Goal: Information Seeking & Learning: Learn about a topic

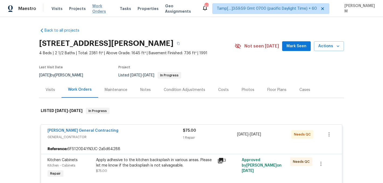
click at [100, 8] on span "Work Orders" at bounding box center [102, 8] width 21 height 11
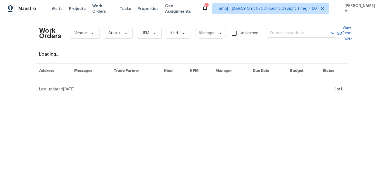
click at [281, 33] on input "text" at bounding box center [294, 33] width 54 height 8
paste input "[STREET_ADDRESS]"
type input "[STREET_ADDRESS]"
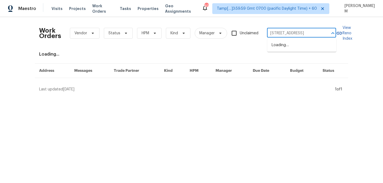
scroll to position [0, 9]
click at [290, 43] on li "[STREET_ADDRESS]" at bounding box center [302, 45] width 69 height 9
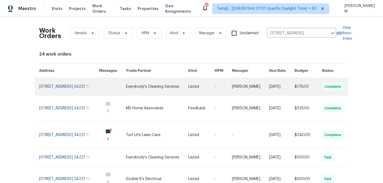
click at [217, 89] on td "-" at bounding box center [219, 87] width 18 height 18
click at [197, 86] on link at bounding box center [201, 86] width 26 height 17
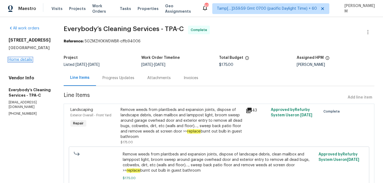
click at [29, 59] on link "Home details" at bounding box center [20, 60] width 23 height 4
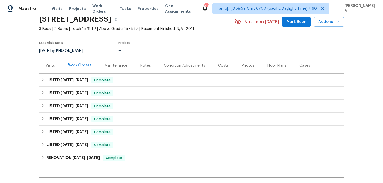
scroll to position [41, 0]
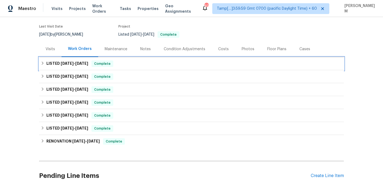
click at [110, 68] on div "LISTED [DATE] - [DATE] Complete" at bounding box center [191, 63] width 305 height 13
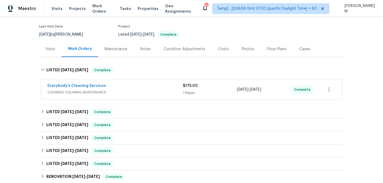
click at [125, 85] on div "Everybody’s Cleaning Services" at bounding box center [116, 86] width 136 height 6
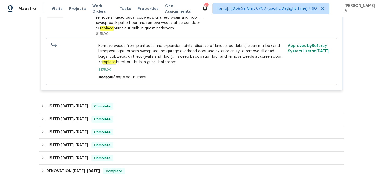
scroll to position [161, 0]
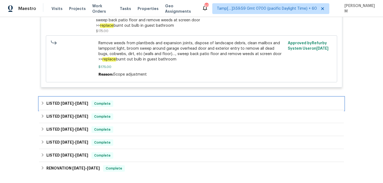
click at [120, 101] on div "LISTED [DATE] - [DATE] Complete" at bounding box center [192, 103] width 302 height 6
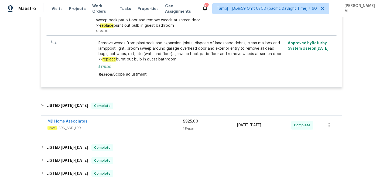
click at [140, 122] on div "MD Home Associates" at bounding box center [116, 122] width 136 height 6
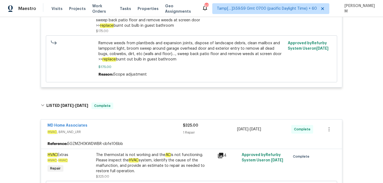
drag, startPoint x: 139, startPoint y: 122, endPoint x: 119, endPoint y: 120, distance: 20.9
click at [119, 120] on div "MD Home Associates HVAC , BRN_AND_LRR $325.00 1 Repair [DATE] - [DATE] Complete…" at bounding box center [192, 170] width 302 height 103
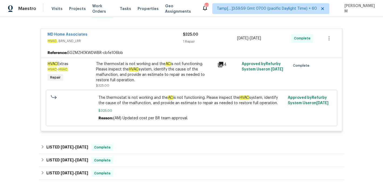
scroll to position [265, 0]
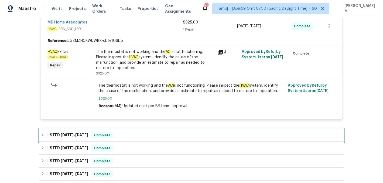
click at [107, 136] on span "Complete" at bounding box center [102, 135] width 21 height 5
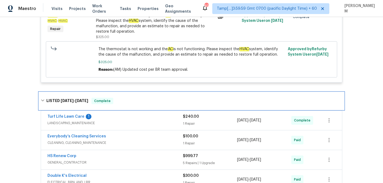
scroll to position [304, 0]
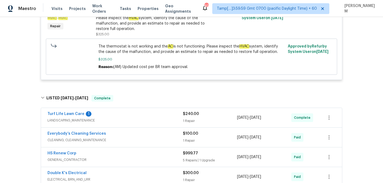
click at [124, 122] on span "LANDSCAPING_MAINTENANCE" at bounding box center [116, 120] width 136 height 5
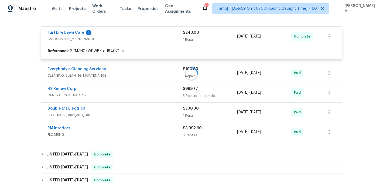
scroll to position [393, 0]
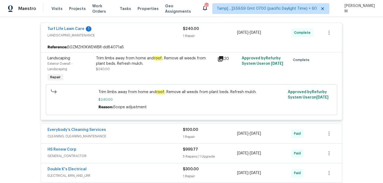
click at [125, 133] on div "Everybody’s Cleaning Services" at bounding box center [116, 130] width 136 height 6
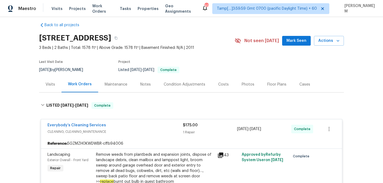
scroll to position [0, 0]
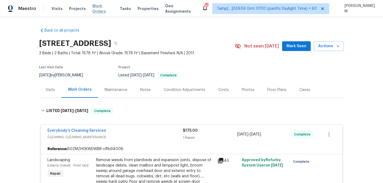
click at [104, 9] on span "Work Orders" at bounding box center [102, 8] width 21 height 11
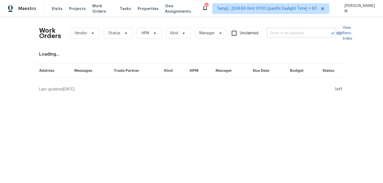
click at [296, 32] on input "text" at bounding box center [294, 33] width 54 height 8
paste input "[STREET_ADDRESS]"
type input "[STREET_ADDRESS]"
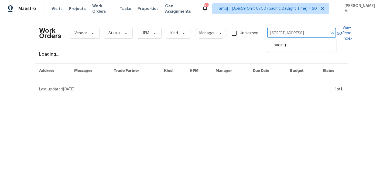
scroll to position [0, 9]
click at [298, 50] on li "[STREET_ADDRESS]" at bounding box center [302, 45] width 69 height 9
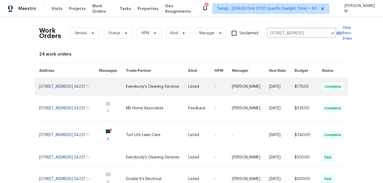
click at [203, 86] on link at bounding box center [201, 86] width 26 height 17
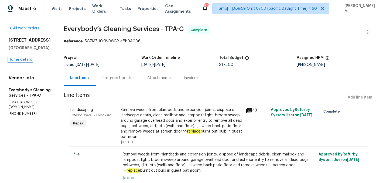
click at [21, 60] on link "Home details" at bounding box center [20, 60] width 23 height 4
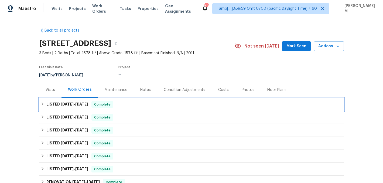
click at [88, 103] on span "[DATE]" at bounding box center [81, 104] width 13 height 4
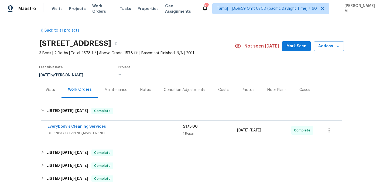
click at [108, 127] on div "Everybody’s Cleaning Services" at bounding box center [116, 127] width 136 height 6
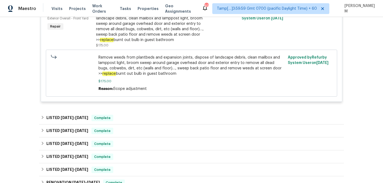
scroll to position [166, 0]
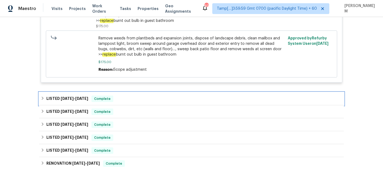
click at [91, 100] on div "LISTED [DATE] - [DATE] Complete" at bounding box center [192, 99] width 302 height 6
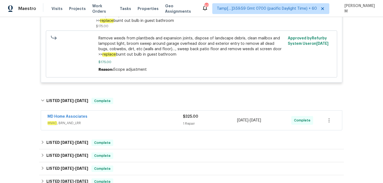
click at [115, 120] on div "MD Home Associates" at bounding box center [116, 117] width 136 height 6
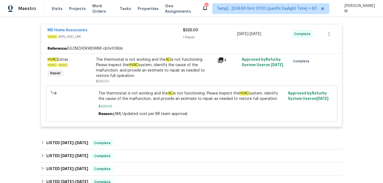
scroll to position [260, 0]
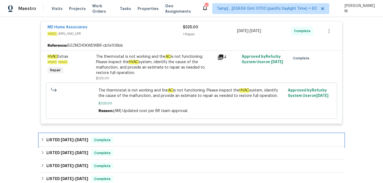
click at [128, 136] on div "LISTED [DATE] - [DATE] Complete" at bounding box center [191, 140] width 305 height 13
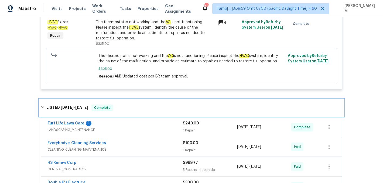
scroll to position [320, 0]
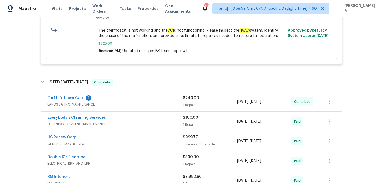
click at [140, 103] on span "LANDSCAPING_MAINTENANCE" at bounding box center [116, 104] width 136 height 5
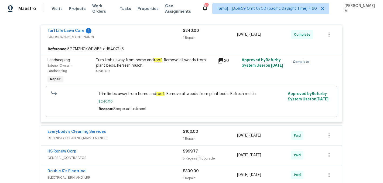
scroll to position [398, 0]
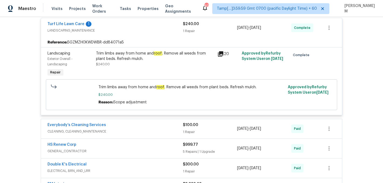
click at [151, 130] on span "CLEANING, CLEANING_MAINTENANCE" at bounding box center [116, 131] width 136 height 5
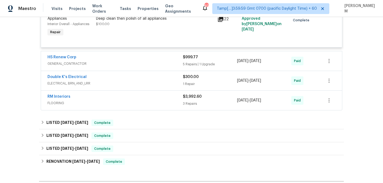
scroll to position [547, 0]
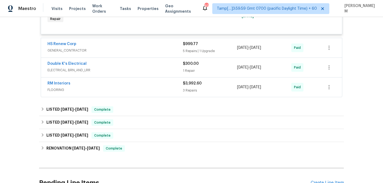
click at [132, 51] on span "GENERAL_CONTRACTOR" at bounding box center [116, 50] width 136 height 5
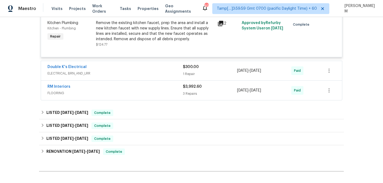
scroll to position [851, 0]
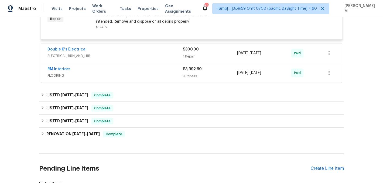
click at [125, 56] on span "ELECTRICAL, BRN_AND_LRR" at bounding box center [116, 55] width 136 height 5
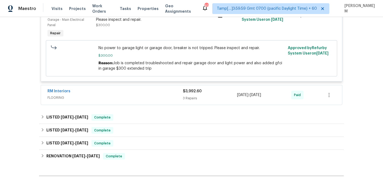
scroll to position [953, 0]
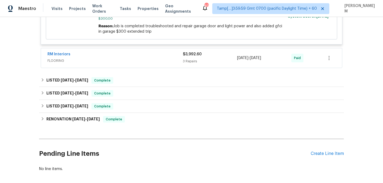
click at [127, 58] on span "FLOORING" at bounding box center [116, 60] width 136 height 5
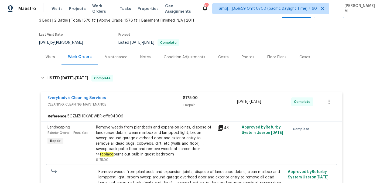
scroll to position [0, 0]
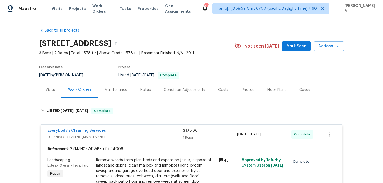
click at [98, 12] on div "Visits Projects Work Orders Tasks Properties Geo Assignments" at bounding box center [127, 8] width 150 height 11
click at [98, 10] on span "Work Orders" at bounding box center [102, 8] width 21 height 11
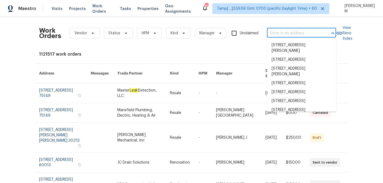
click at [316, 36] on input "text" at bounding box center [294, 33] width 54 height 8
paste input "[STREET_ADDRESS][PERSON_NAME]"
type input "[STREET_ADDRESS][PERSON_NAME]"
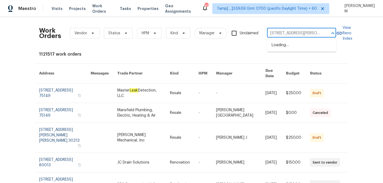
scroll to position [0, 36]
click at [304, 50] on li "[STREET_ADDRESS]" at bounding box center [302, 45] width 69 height 9
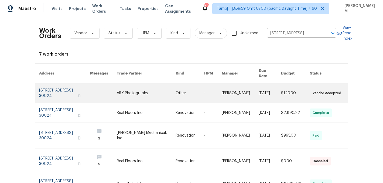
click at [233, 92] on link at bounding box center [240, 92] width 37 height 19
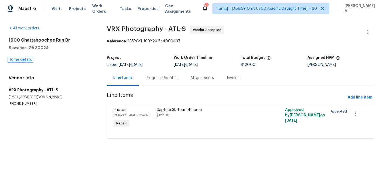
click at [21, 60] on link "Home details" at bounding box center [20, 60] width 23 height 4
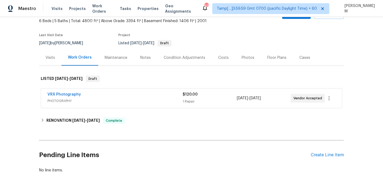
scroll to position [42, 0]
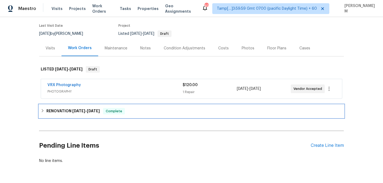
click at [136, 114] on div "RENOVATION [DATE] - [DATE] Complete" at bounding box center [192, 111] width 302 height 6
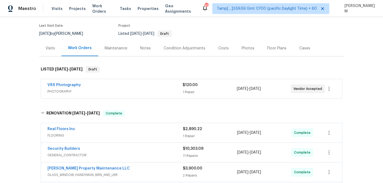
click at [147, 135] on span "FLOORING" at bounding box center [116, 135] width 136 height 5
